Goal: Task Accomplishment & Management: Manage account settings

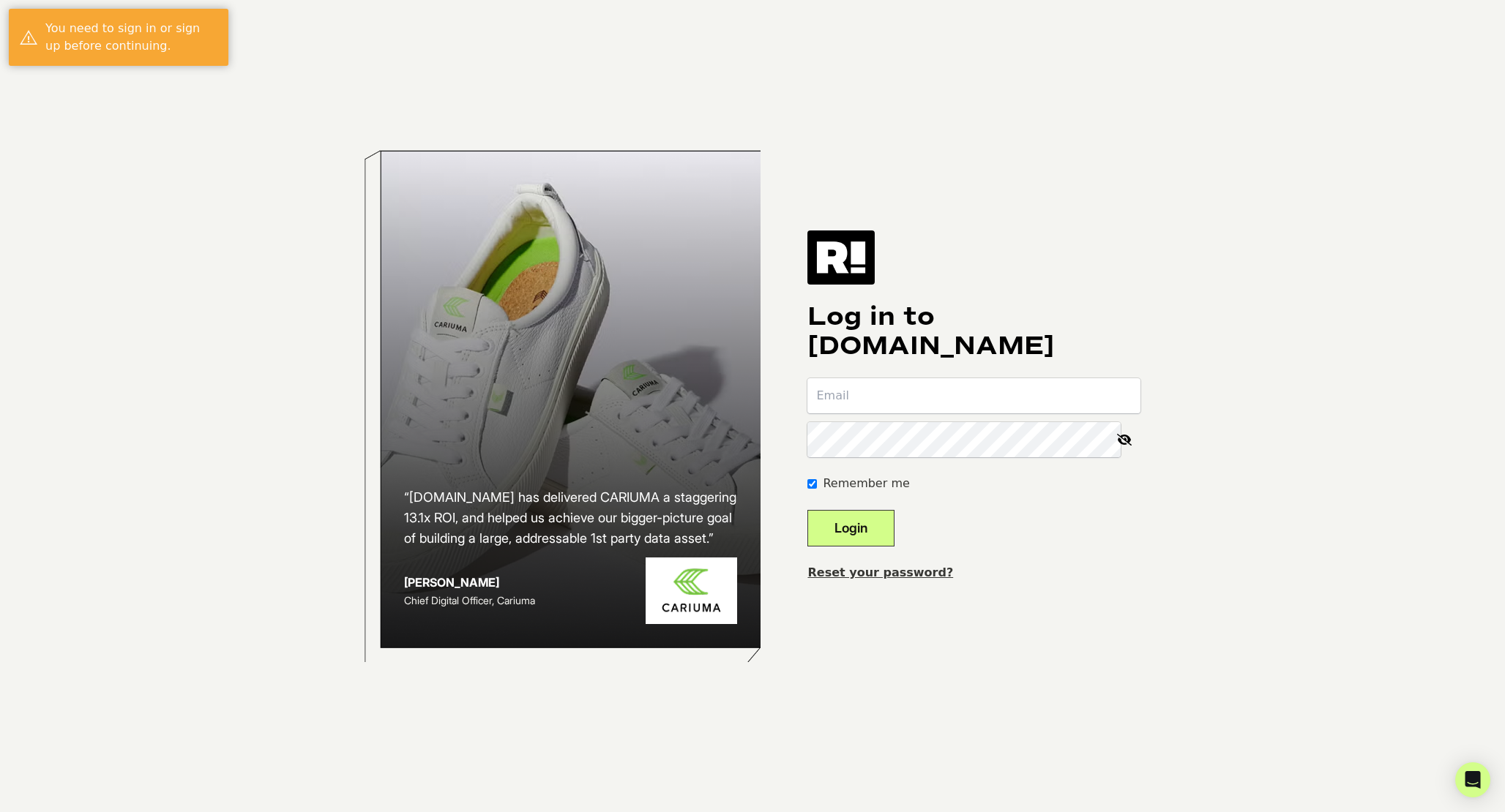
type input "[PERSON_NAME][EMAIL_ADDRESS][DOMAIN_NAME]"
click at [876, 519] on button "Login" at bounding box center [851, 529] width 87 height 37
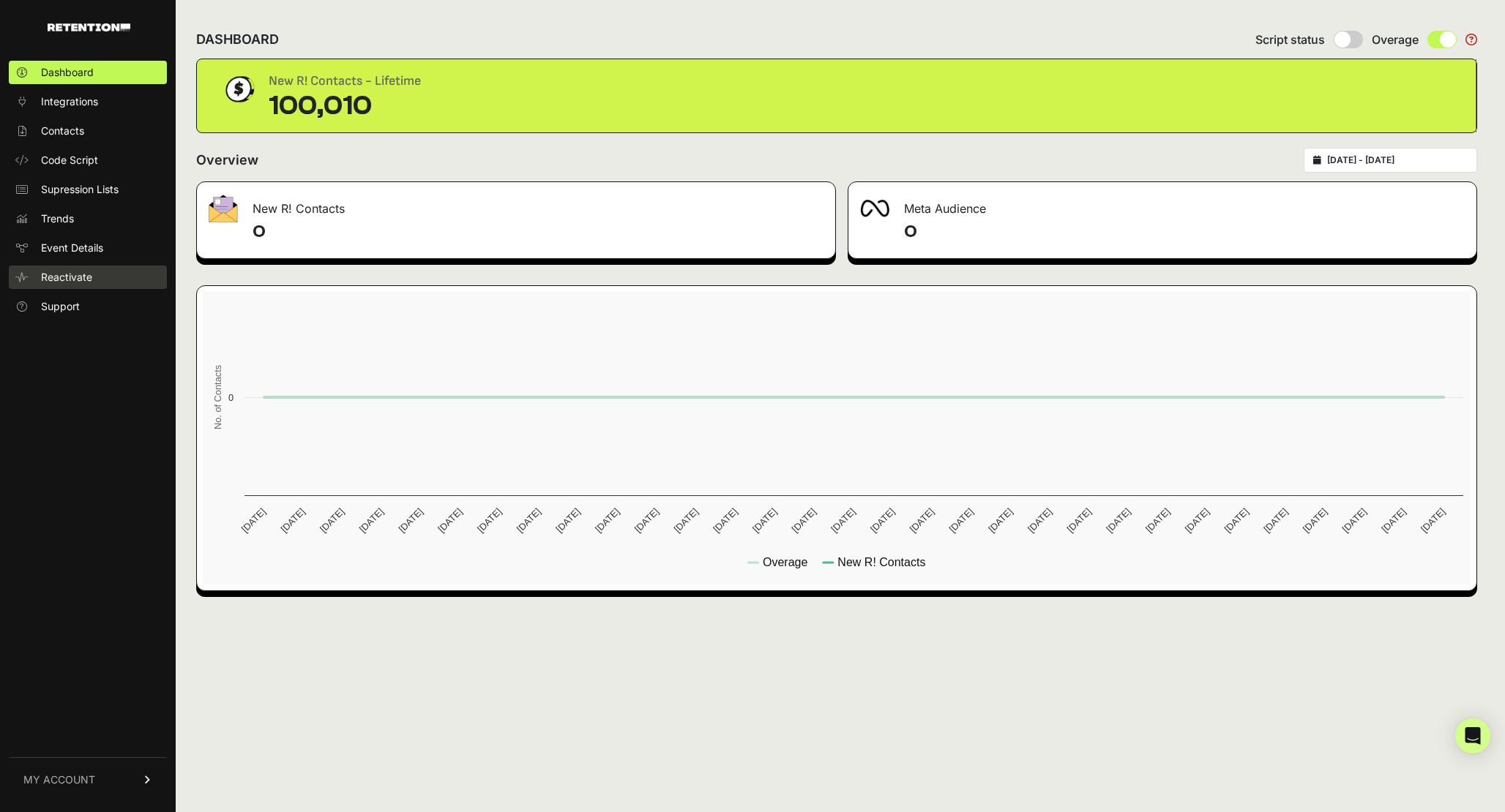
click at [64, 282] on span "Reactivate" at bounding box center [66, 277] width 51 height 14
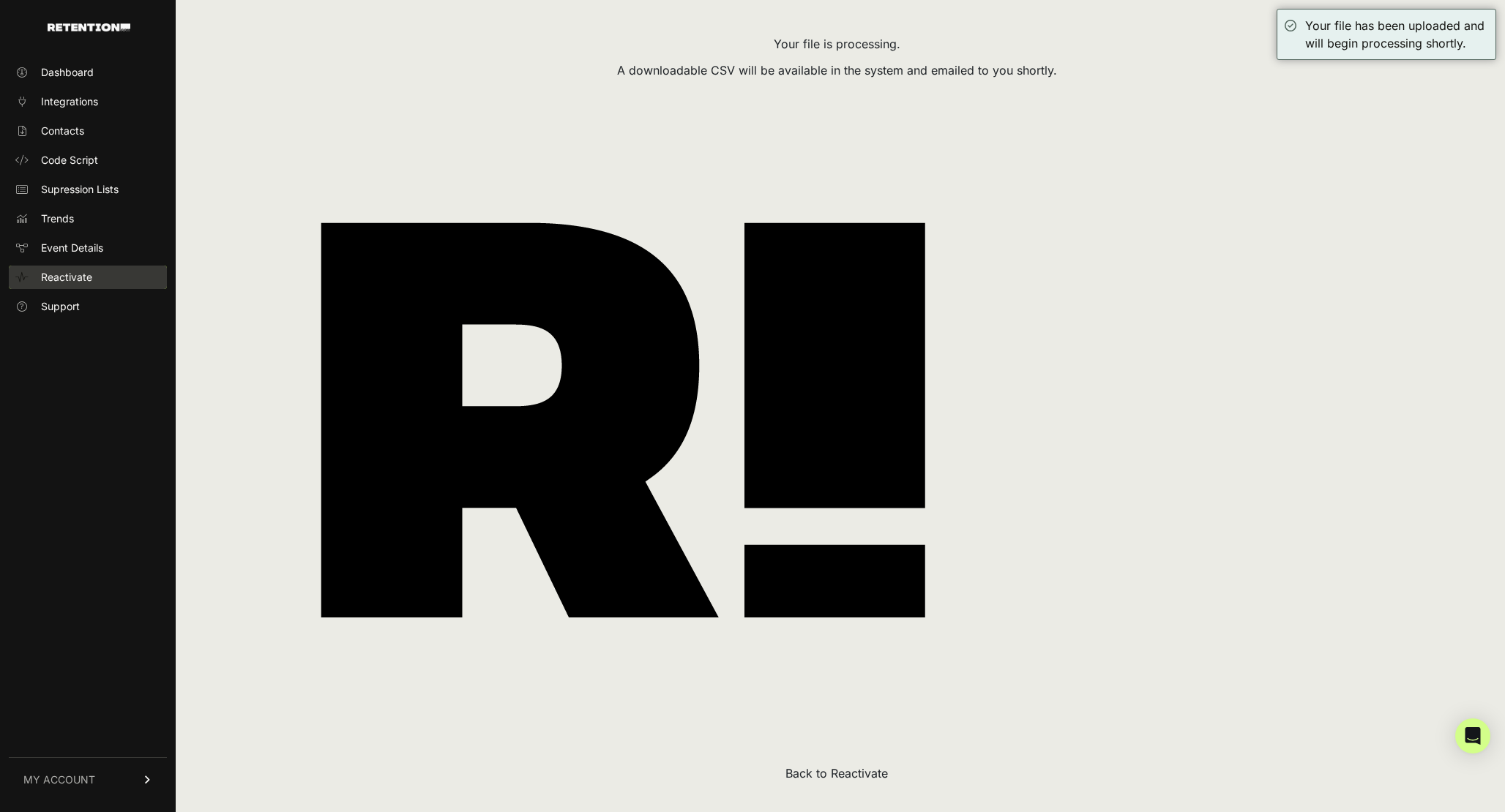
click at [67, 273] on span "Reactivate" at bounding box center [66, 277] width 51 height 14
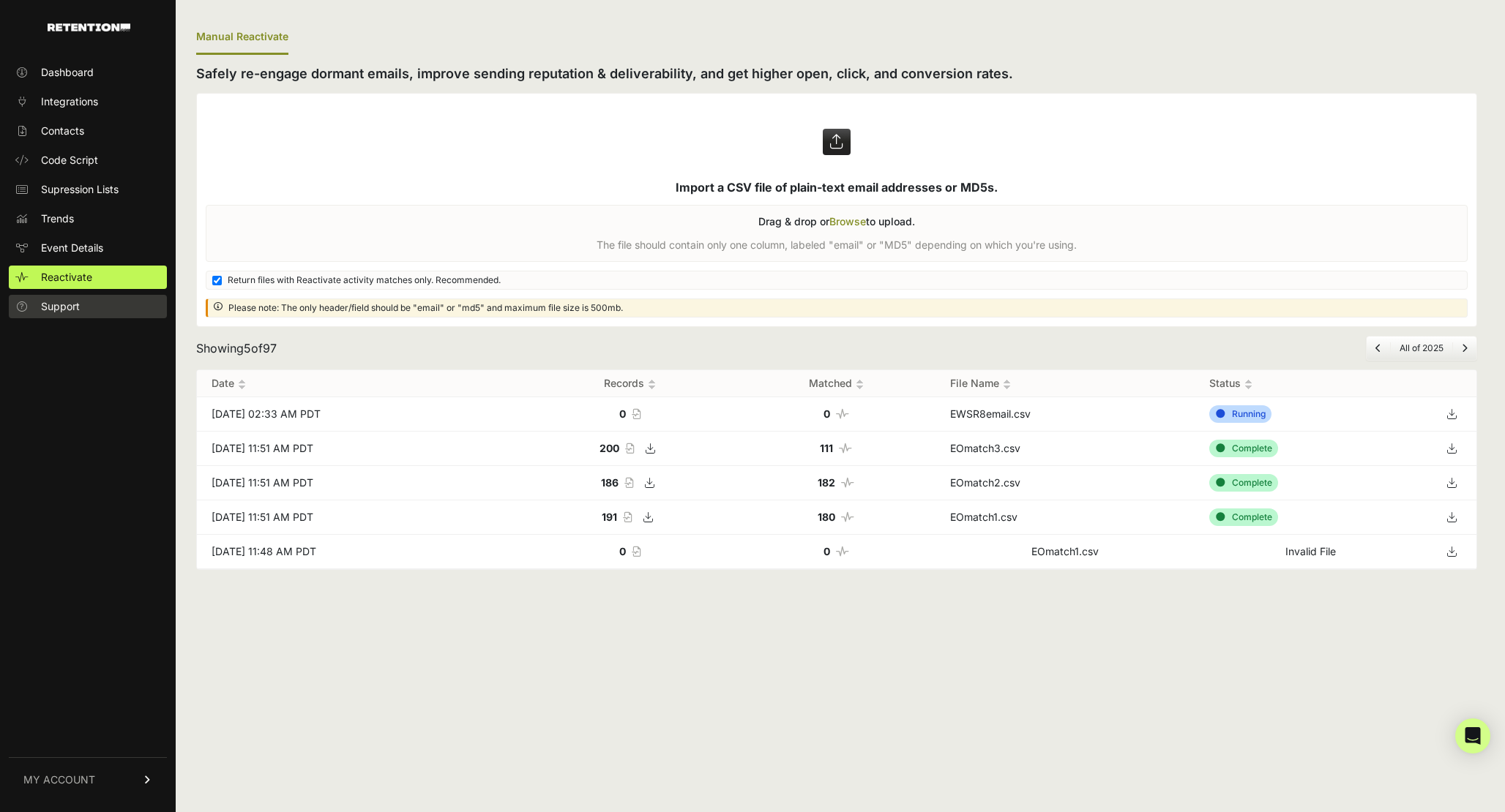
click at [62, 307] on span "Support" at bounding box center [61, 307] width 38 height 14
click at [81, 278] on span "Reactivate" at bounding box center [66, 277] width 51 height 14
click at [1447, 413] on icon at bounding box center [1451, 414] width 20 height 22
